Goal: Information Seeking & Learning: Find specific fact

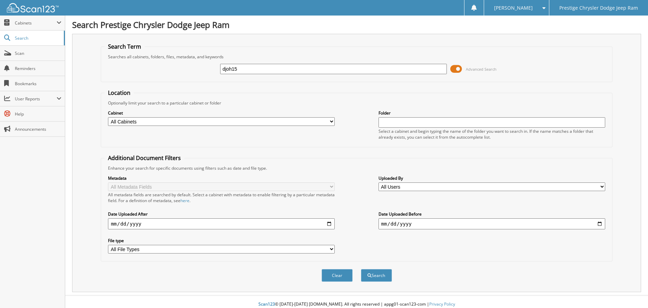
type input "djoh15"
click at [361, 269] on button "Search" at bounding box center [376, 275] width 31 height 13
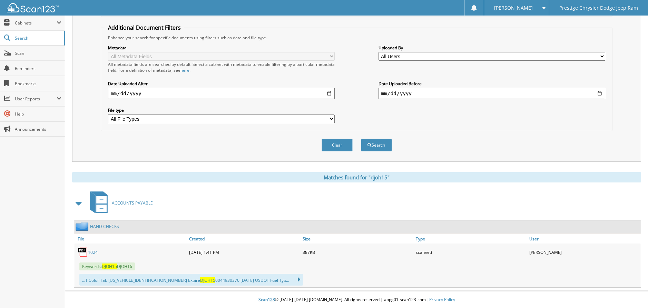
scroll to position [131, 0]
click at [92, 251] on link "1024" at bounding box center [93, 252] width 10 height 6
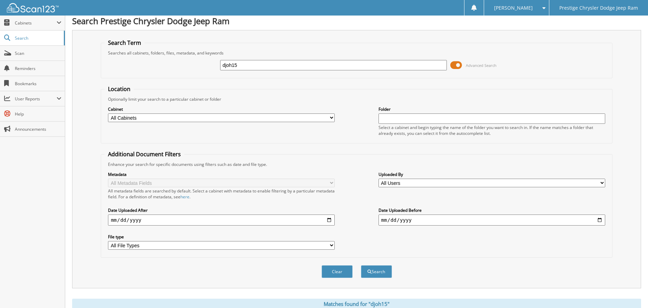
scroll to position [0, 0]
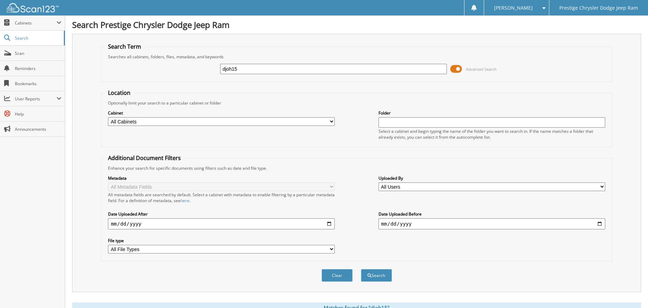
drag, startPoint x: 245, startPoint y: 70, endPoint x: 177, endPoint y: 50, distance: 70.2
click at [183, 51] on fieldset "Search Term Searches all cabinets, folders, files, metadata, and keywords djoh1…" at bounding box center [356, 62] width 511 height 39
type input "2105820523"
click at [361, 269] on button "Search" at bounding box center [376, 275] width 31 height 13
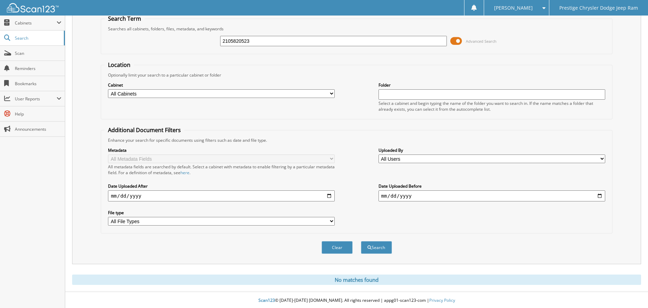
scroll to position [29, 0]
